Goal: Find specific page/section: Find specific page/section

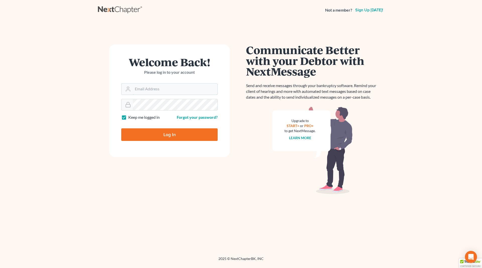
type input "[PERSON_NAME][EMAIL_ADDRESS][DOMAIN_NAME]"
click at [166, 138] on input "Log In" at bounding box center [169, 134] width 96 height 13
type input "Thinking..."
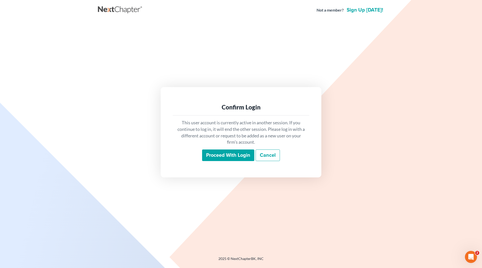
click at [237, 156] on input "Proceed with login" at bounding box center [228, 155] width 52 height 12
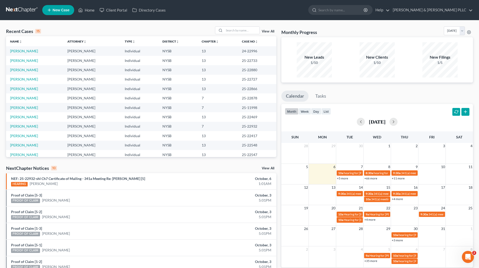
click at [37, 70] on td "Schullere, Elvina" at bounding box center [34, 69] width 57 height 9
click at [33, 72] on link "Schullere, Elvina" at bounding box center [24, 70] width 28 height 4
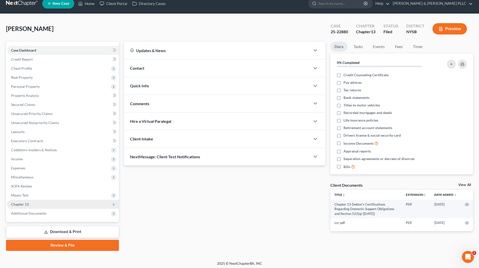
scroll to position [9, 0]
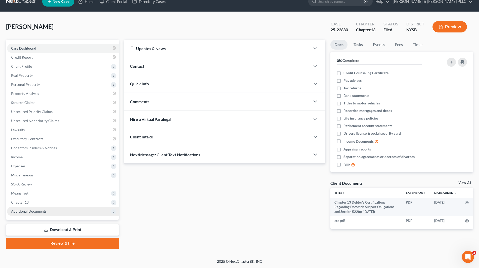
click at [52, 214] on span "Additional Documents" at bounding box center [63, 210] width 112 height 9
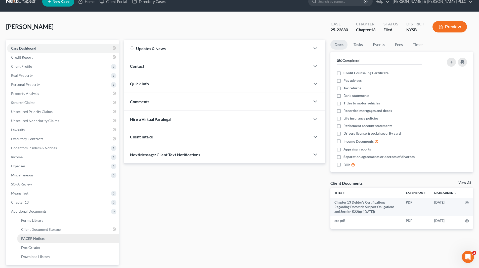
click at [40, 236] on span "PACER Notices" at bounding box center [33, 238] width 24 height 4
